Goal: Task Accomplishment & Management: Use online tool/utility

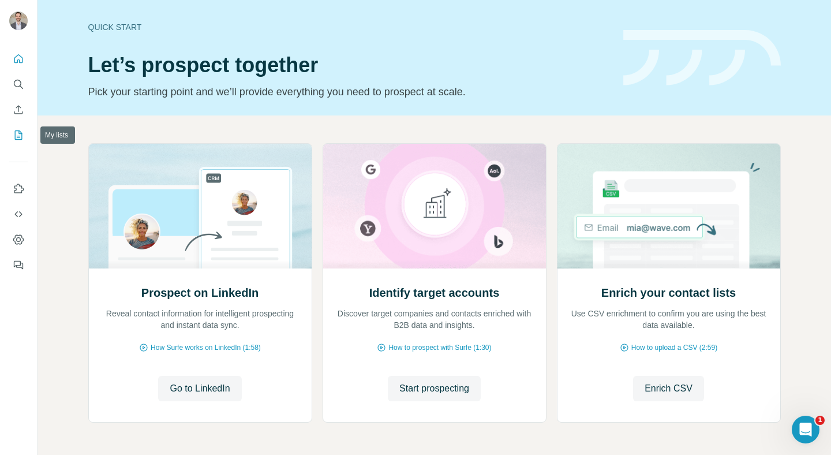
click at [20, 138] on icon "My lists" at bounding box center [19, 134] width 8 height 9
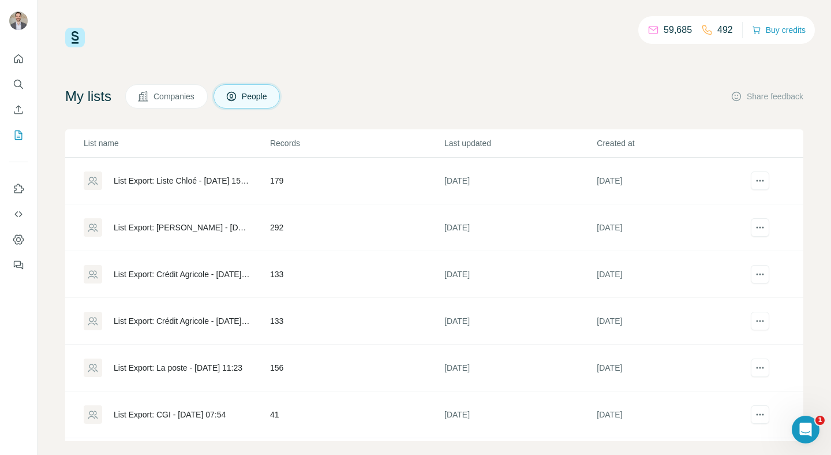
click at [173, 98] on span "Companies" at bounding box center [175, 97] width 42 height 12
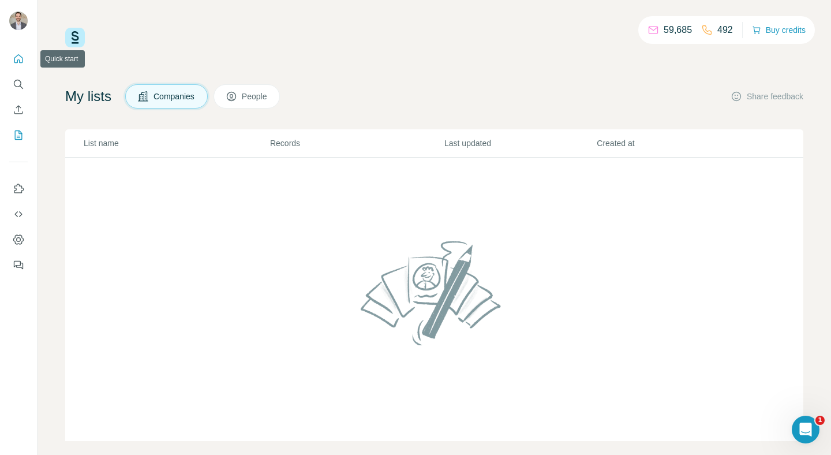
click at [13, 60] on icon "Quick start" at bounding box center [19, 59] width 12 height 12
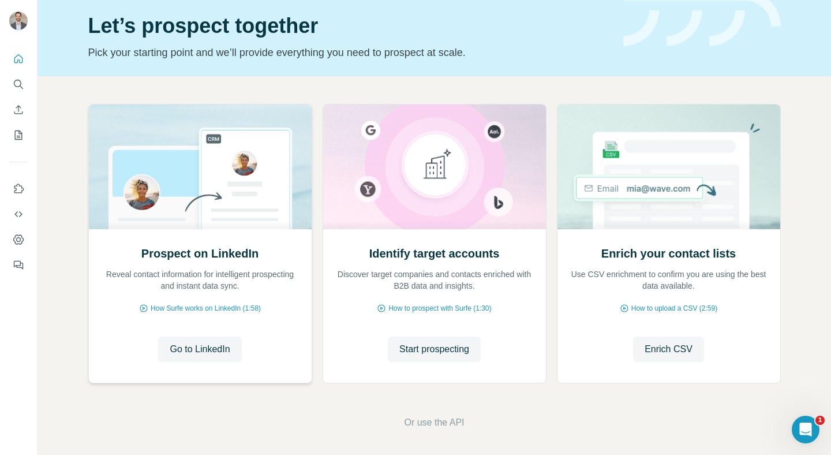
scroll to position [42, 0]
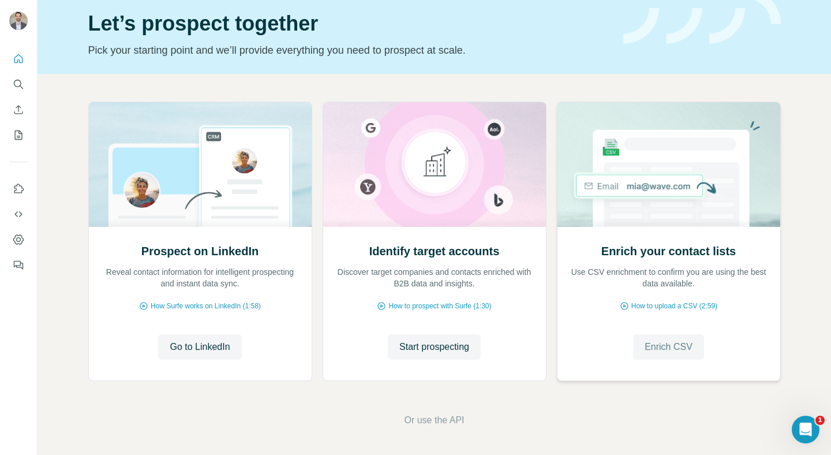
click at [673, 346] on span "Enrich CSV" at bounding box center [669, 347] width 48 height 14
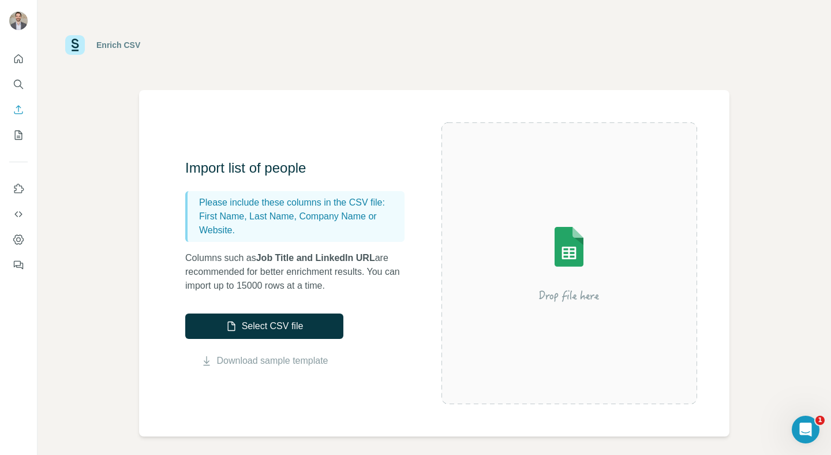
click at [8, 136] on div at bounding box center [18, 159] width 37 height 234
click at [18, 113] on icon "Enrich CSV" at bounding box center [19, 110] width 12 height 12
click at [18, 110] on icon "Enrich CSV" at bounding box center [19, 110] width 12 height 12
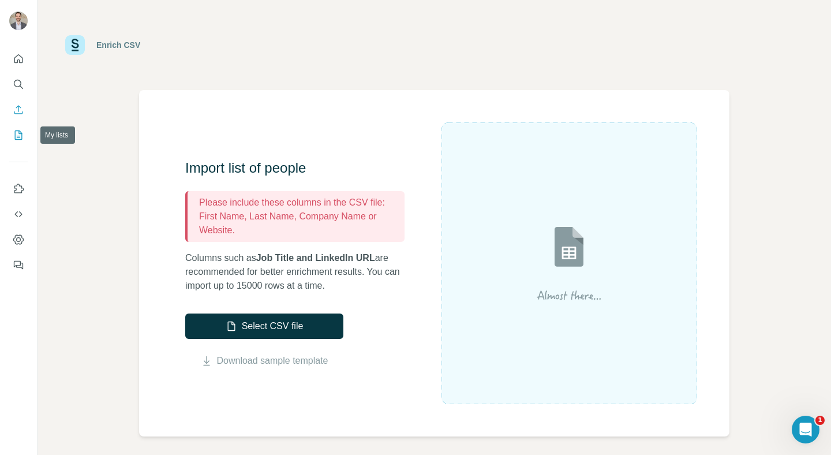
click at [14, 137] on icon "My lists" at bounding box center [19, 135] width 12 height 12
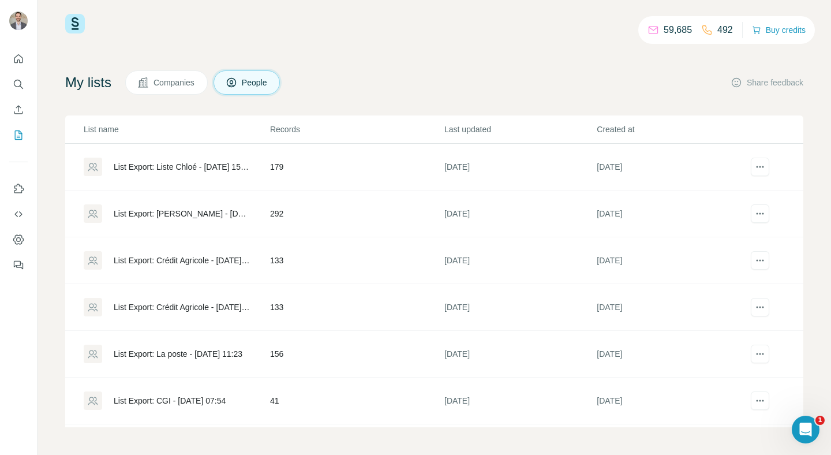
click at [178, 211] on div "List Export: [PERSON_NAME] - [DATE] 14:59" at bounding box center [182, 214] width 137 height 12
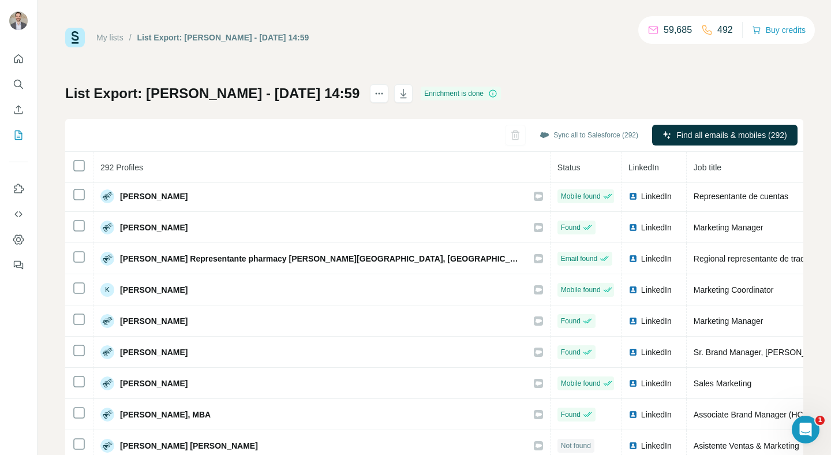
scroll to position [222, 0]
